Goal: Information Seeking & Learning: Learn about a topic

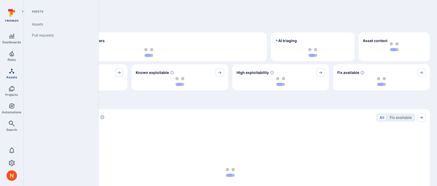
click at [12, 71] on icon "Assets" at bounding box center [11, 70] width 5 height 5
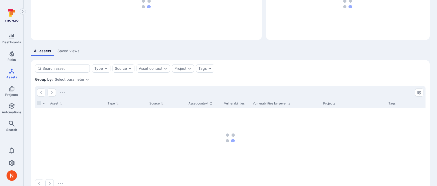
scroll to position [67, 0]
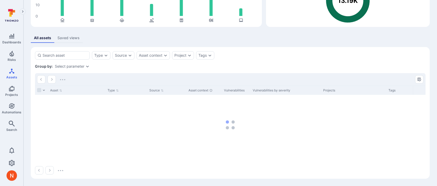
click at [82, 66] on div "Select parameter" at bounding box center [69, 66] width 29 height 4
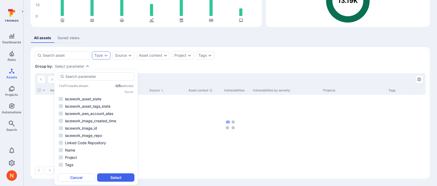
click at [103, 55] on div "Type" at bounding box center [101, 55] width 19 height 8
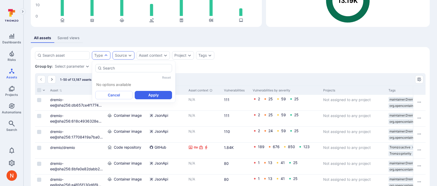
click at [124, 54] on div "Source" at bounding box center [121, 55] width 12 height 4
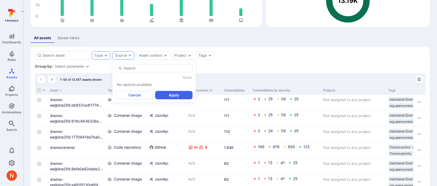
click at [104, 54] on icon "Expand dropdown" at bounding box center [106, 55] width 4 height 4
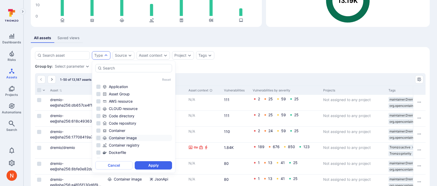
click at [125, 140] on li "Container image" at bounding box center [133, 138] width 77 height 6
click at [151, 166] on button "Apply" at bounding box center [153, 165] width 37 height 8
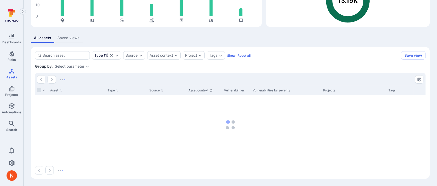
click at [80, 65] on div "Select parameter" at bounding box center [69, 66] width 29 height 4
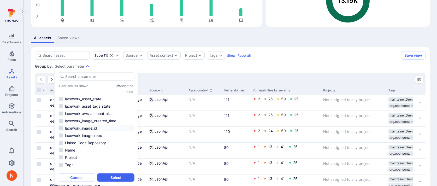
scroll to position [5, 0]
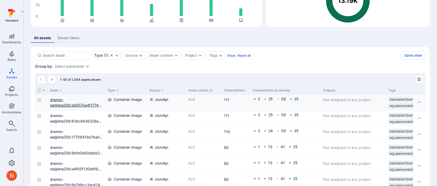
click at [79, 105] on link "dremio-ee@sha256:db657ce4f177443eeea5bc31858c9301a17d71016f6e487305467b5b951874…" at bounding box center [76, 107] width 53 height 21
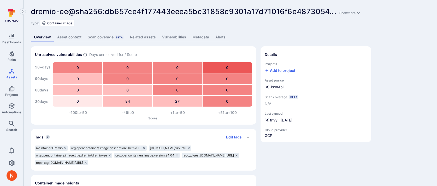
click at [201, 37] on link "Metadata" at bounding box center [200, 37] width 23 height 10
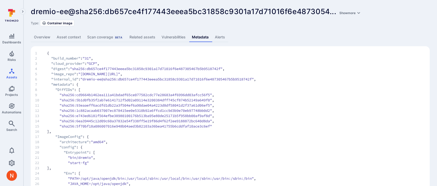
click at [33, 36] on link "Overview" at bounding box center [42, 37] width 23 height 10
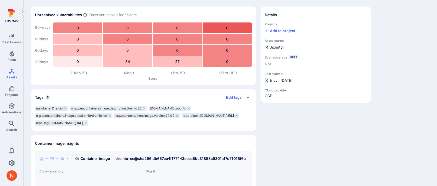
scroll to position [41, 0]
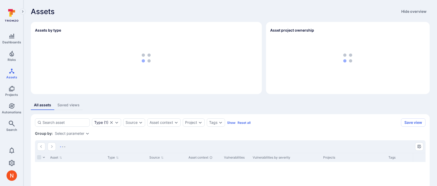
scroll to position [67, 0]
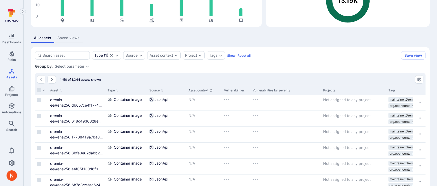
click at [74, 65] on div "Select parameter" at bounding box center [69, 66] width 29 height 4
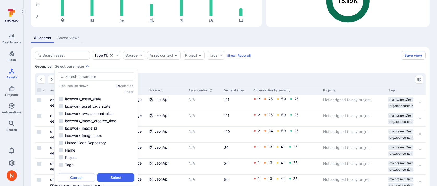
click at [151, 67] on div "Group by: Select parameter" at bounding box center [230, 66] width 390 height 5
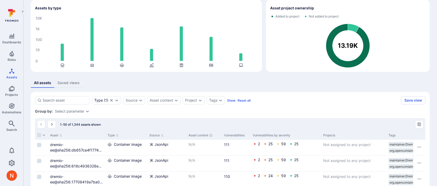
scroll to position [0, 0]
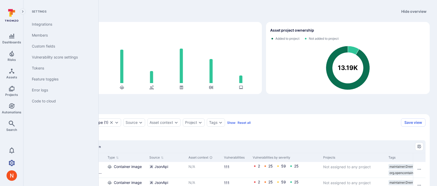
click at [11, 161] on icon "Settings" at bounding box center [12, 163] width 6 height 6
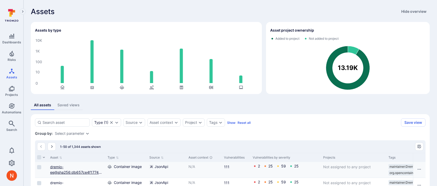
click at [76, 170] on link "dremio-ee@sha256:db657ce4f177443eeea5bc31858c9301a17d71016f6e487305467b5b951874…" at bounding box center [76, 174] width 53 height 21
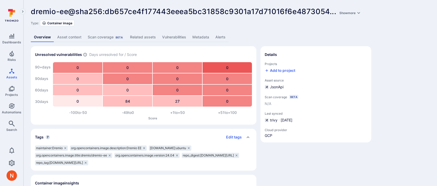
click at [195, 34] on link "Metadata" at bounding box center [200, 37] width 23 height 10
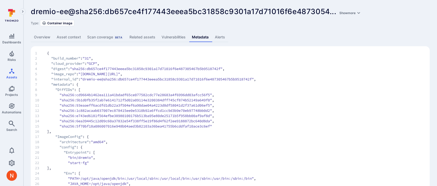
click at [65, 74] on span ""image_repo"" at bounding box center [63, 73] width 25 height 5
copy span "image_repo"
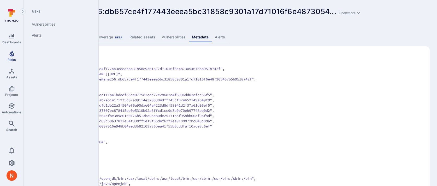
click at [13, 58] on span "Risks" at bounding box center [12, 60] width 8 height 4
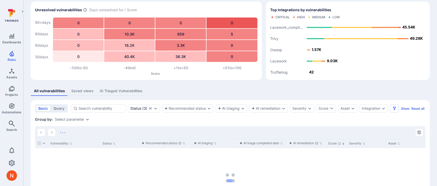
scroll to position [79, 0]
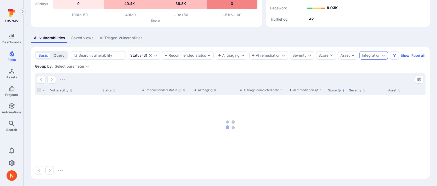
click at [374, 51] on div "Integration" at bounding box center [373, 55] width 28 height 8
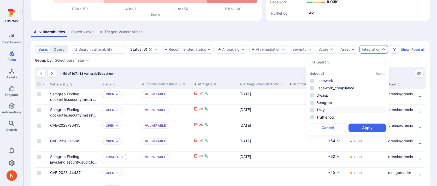
click at [319, 111] on li "Trivy" at bounding box center [347, 110] width 77 height 6
click at [353, 126] on button "Apply" at bounding box center [366, 127] width 37 height 8
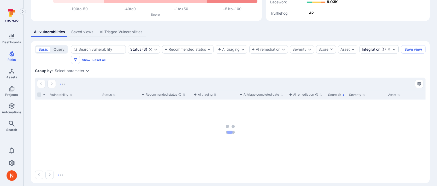
click at [72, 74] on section "basic query Status ( 3 ) Recommended status AI triaging AI remediation Severity…" at bounding box center [230, 112] width 399 height 142
click at [72, 70] on div "Select parameter" at bounding box center [69, 71] width 29 height 4
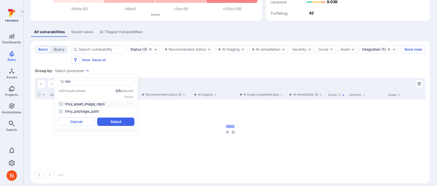
click at [86, 104] on li "trivy_asset_image_repo" at bounding box center [96, 104] width 77 height 6
type input "triv"
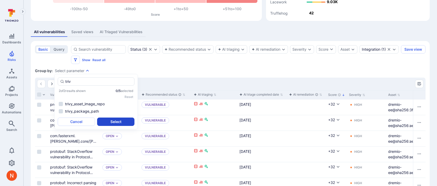
click at [112, 119] on button "Select" at bounding box center [115, 121] width 37 height 8
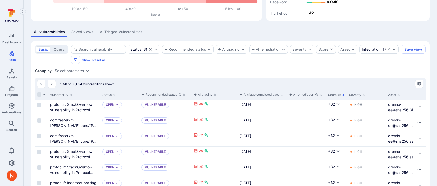
click at [74, 69] on div "Select parameter" at bounding box center [69, 71] width 29 height 4
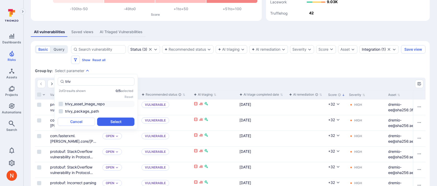
click at [72, 102] on li "trivy_asset_image_repo" at bounding box center [96, 104] width 77 height 6
click at [105, 122] on button "Select" at bounding box center [115, 121] width 37 height 8
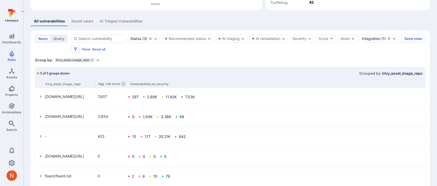
scroll to position [103, 0]
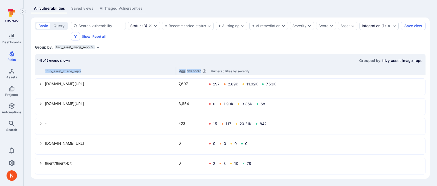
drag, startPoint x: 94, startPoint y: 68, endPoint x: 200, endPoint y: 68, distance: 105.1
click at [200, 69] on div "trivy_asset_image_repo Agg. risk score Vulnerabilities by severity" at bounding box center [230, 71] width 390 height 9
click at [41, 124] on icon "select group" at bounding box center [41, 123] width 4 height 4
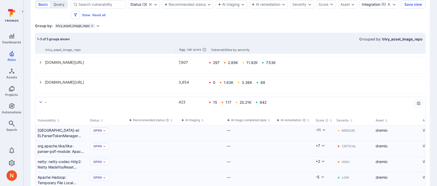
scroll to position [87, 0]
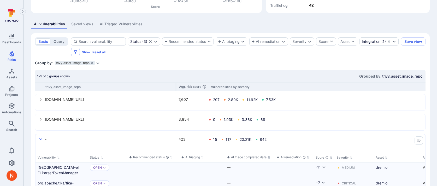
click at [80, 53] on button "Filters" at bounding box center [75, 52] width 9 height 8
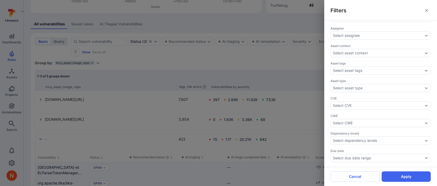
scroll to position [16, 0]
click at [352, 82] on div "Asset type Select asset type" at bounding box center [380, 84] width 100 height 13
click at [351, 85] on div "Select asset type" at bounding box center [348, 87] width 30 height 4
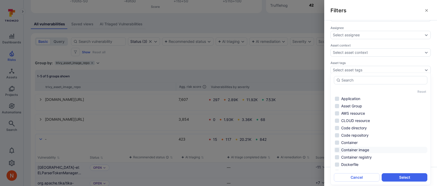
click at [355, 150] on li "Container image" at bounding box center [380, 150] width 93 height 6
click at [389, 177] on button "Select" at bounding box center [404, 177] width 46 height 8
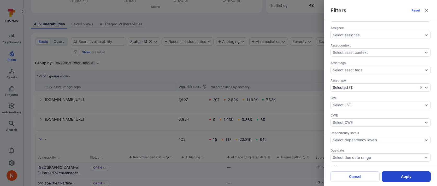
click at [390, 175] on button "Apply" at bounding box center [405, 176] width 49 height 10
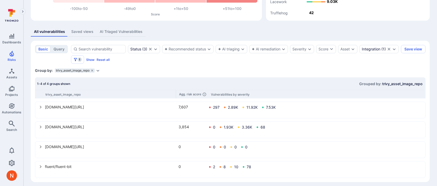
scroll to position [83, 0]
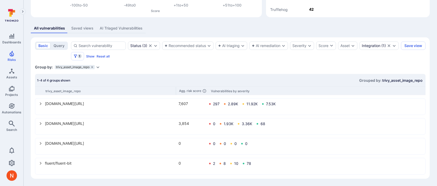
click at [98, 67] on icon "Expand dropdown" at bounding box center [98, 67] width 4 height 4
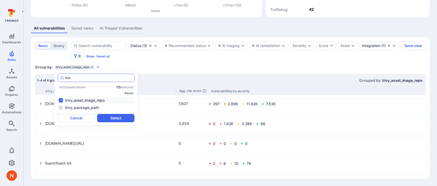
click at [79, 77] on input "triv" at bounding box center [98, 77] width 67 height 5
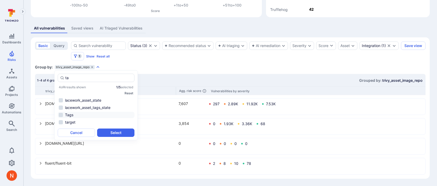
click at [73, 113] on li "Tags" at bounding box center [96, 115] width 77 height 6
type input "ta"
click at [119, 131] on button "Select" at bounding box center [115, 132] width 37 height 8
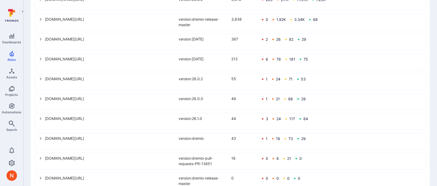
scroll to position [202, 0]
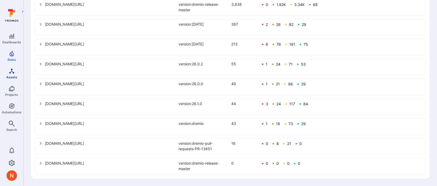
click at [14, 75] on span "Assets" at bounding box center [11, 77] width 11 height 4
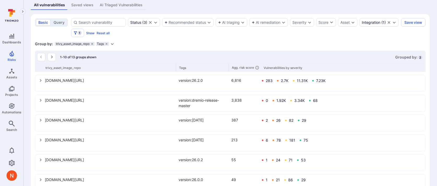
scroll to position [104, 0]
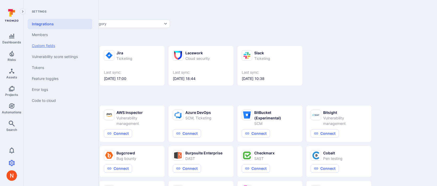
click at [34, 46] on link "Custom fields" at bounding box center [60, 45] width 64 height 11
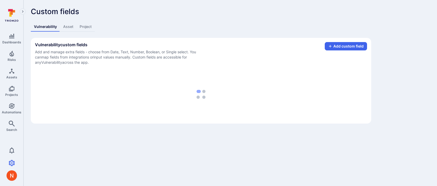
click at [60, 27] on link "Asset" at bounding box center [68, 27] width 16 height 10
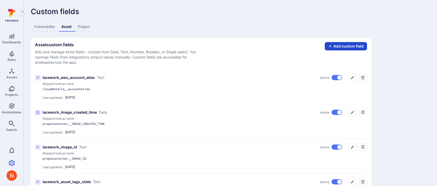
click at [347, 48] on button "Add custom field" at bounding box center [345, 46] width 42 height 8
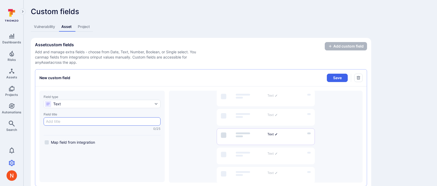
click at [68, 121] on input "Field title 0/25" at bounding box center [102, 121] width 112 height 5
type input "trivy_image_repo"
click at [58, 142] on span "Map field from integration" at bounding box center [73, 142] width 44 height 5
click at [49, 142] on input "Map field from integration" at bounding box center [47, 142] width 4 height 4
checkbox input "true"
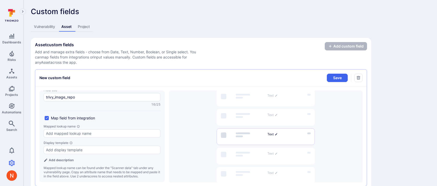
click at [51, 25] on link "Vulnerability" at bounding box center [44, 27] width 27 height 10
click at [65, 24] on link "Asset" at bounding box center [68, 27] width 16 height 10
click at [54, 130] on div at bounding box center [102, 133] width 117 height 8
click at [54, 131] on input "Mapped lookup name" at bounding box center [102, 133] width 112 height 5
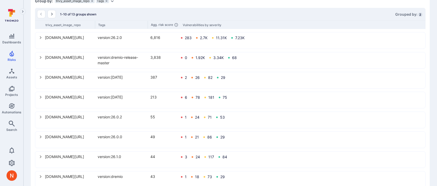
scroll to position [73, 0]
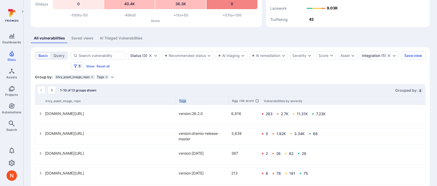
drag, startPoint x: 95, startPoint y: 99, endPoint x: 186, endPoint y: 101, distance: 91.6
click at [186, 101] on div "trivy_asset_image_repo Tags Agg. risk score Vulnerabilities by severity" at bounding box center [230, 100] width 390 height 9
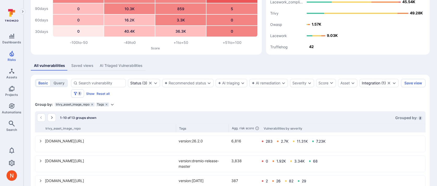
scroll to position [0, 0]
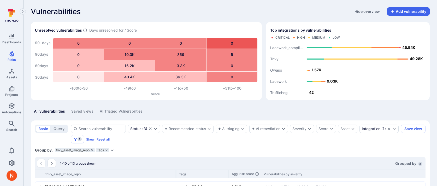
click at [107, 150] on icon "grouping parameters" at bounding box center [106, 149] width 3 height 3
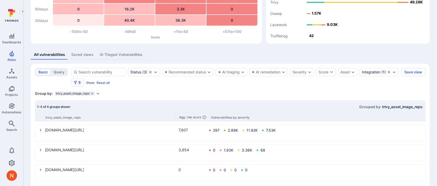
scroll to position [83, 0]
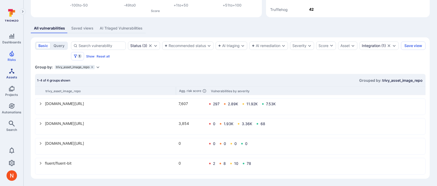
click at [14, 73] on icon "Assets" at bounding box center [12, 71] width 6 height 6
click at [97, 66] on icon "Expand dropdown" at bounding box center [98, 67] width 4 height 4
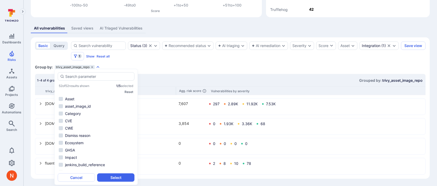
scroll to position [231, 0]
click at [90, 143] on li "Tags" at bounding box center [96, 145] width 77 height 6
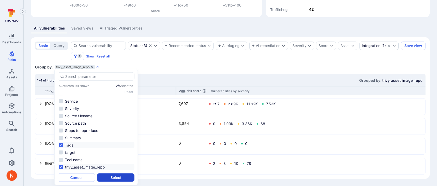
click at [110, 177] on button "Select" at bounding box center [115, 177] width 37 height 8
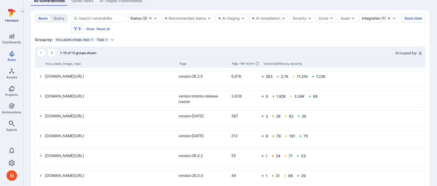
scroll to position [65, 0]
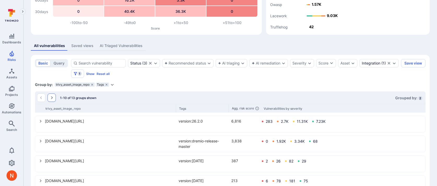
click at [52, 99] on icon "Go to the next page" at bounding box center [52, 97] width 4 height 4
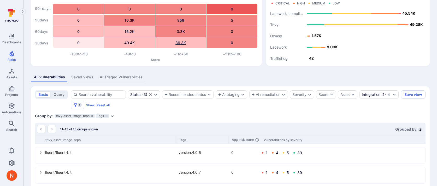
scroll to position [63, 0]
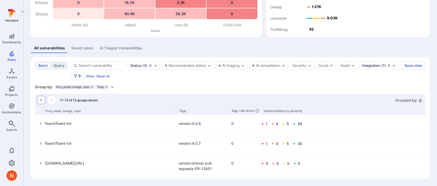
click at [41, 99] on icon "Go to the previous page" at bounding box center [41, 100] width 2 height 3
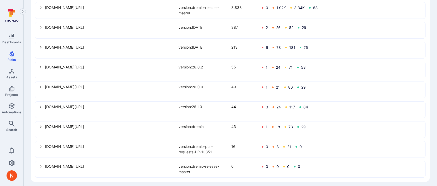
scroll to position [201, 0]
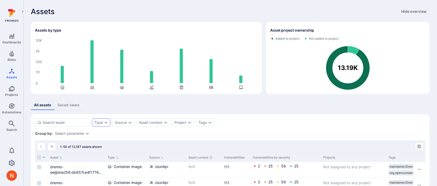
click at [101, 124] on div "Type" at bounding box center [98, 122] width 9 height 4
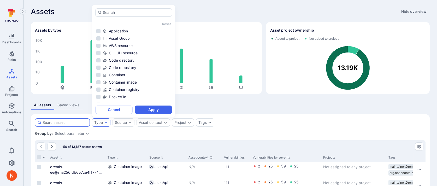
click at [57, 126] on div at bounding box center [62, 122] width 55 height 8
click at [57, 125] on input at bounding box center [65, 122] width 45 height 5
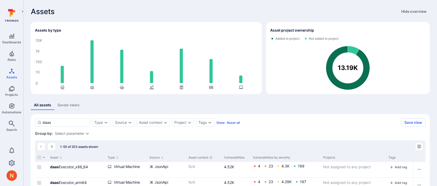
scroll to position [46, 0]
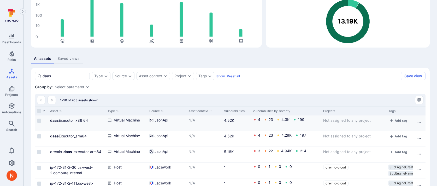
click at [83, 118] on link "daas Executor_x86_64" at bounding box center [69, 120] width 38 height 4
click at [81, 136] on link "daas Executor_arm64" at bounding box center [68, 136] width 37 height 4
click at [66, 77] on input "daas" at bounding box center [65, 75] width 45 height 5
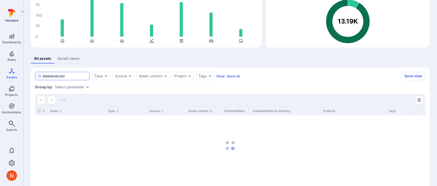
type input "daasexecutor"
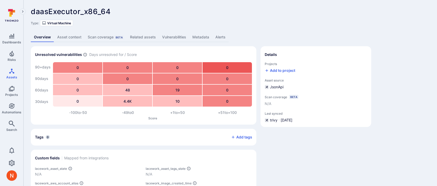
click at [169, 39] on link "Vulnerabilities" at bounding box center [174, 37] width 30 height 10
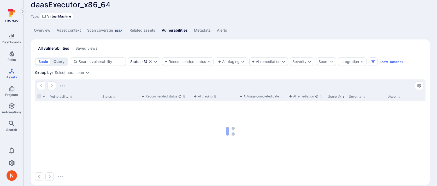
scroll to position [13, 0]
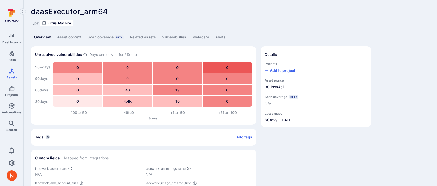
click at [169, 36] on link "Vulnerabilities" at bounding box center [174, 37] width 30 height 10
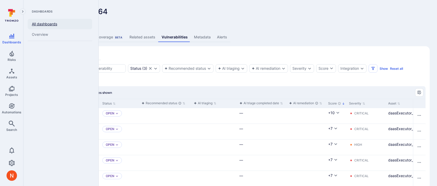
click at [40, 22] on link "All dashboards" at bounding box center [60, 24] width 64 height 10
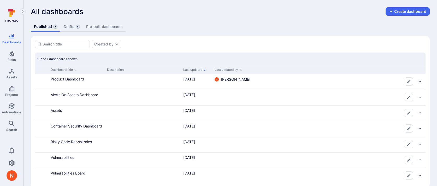
click at [65, 27] on link "Drafts 4" at bounding box center [72, 27] width 22 height 10
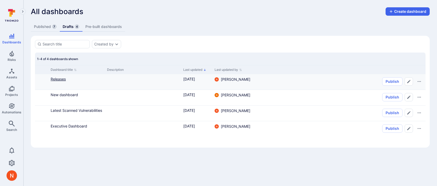
click at [61, 79] on link "Releases" at bounding box center [58, 79] width 15 height 4
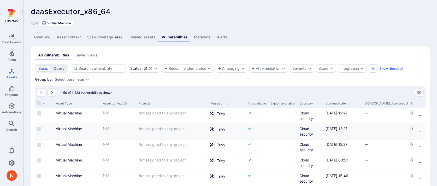
scroll to position [0, 402]
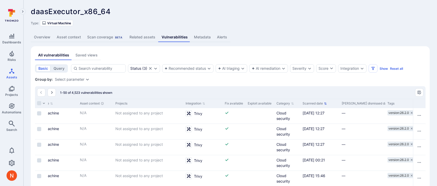
click at [312, 103] on button "Scanned date" at bounding box center [314, 103] width 24 height 4
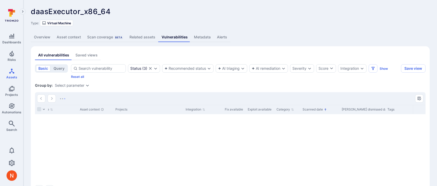
click at [312, 103] on div at bounding box center [230, 98] width 390 height 13
click at [311, 109] on button "Scanned date" at bounding box center [314, 109] width 24 height 4
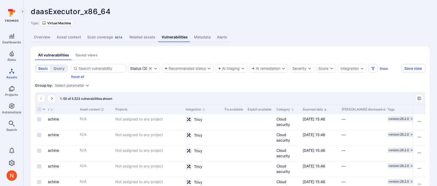
click at [318, 83] on div "Group by: Select parameter" at bounding box center [230, 85] width 390 height 5
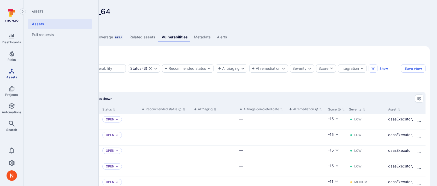
click at [12, 71] on icon "Assets" at bounding box center [12, 71] width 6 height 6
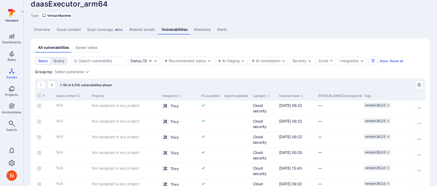
scroll to position [0, 439]
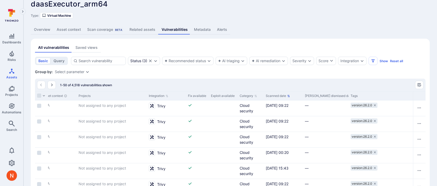
click at [284, 96] on button "Scanned date" at bounding box center [278, 96] width 24 height 4
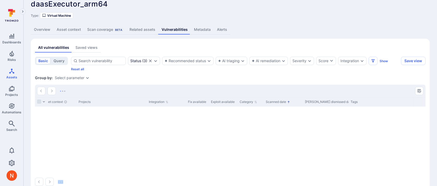
click at [284, 96] on div at bounding box center [230, 91] width 390 height 13
click at [283, 100] on button "Scanned date" at bounding box center [278, 102] width 24 height 4
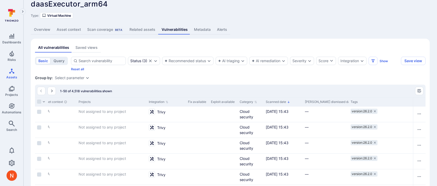
click at [262, 85] on div "1-50 of 4,518 vulnerabilities shown" at bounding box center [230, 91] width 390 height 13
click at [14, 55] on icon "Risks" at bounding box center [12, 53] width 6 height 6
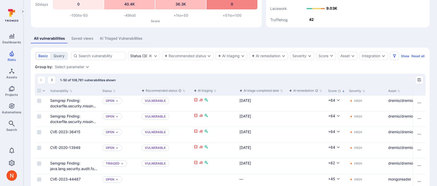
scroll to position [114, 0]
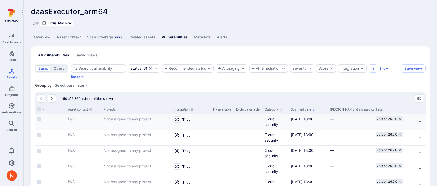
scroll to position [0, 422]
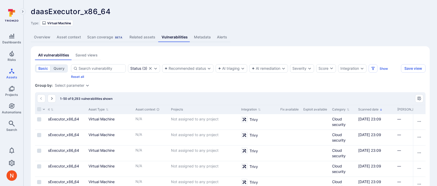
scroll to position [0, 347]
